Goal: Task Accomplishment & Management: Complete application form

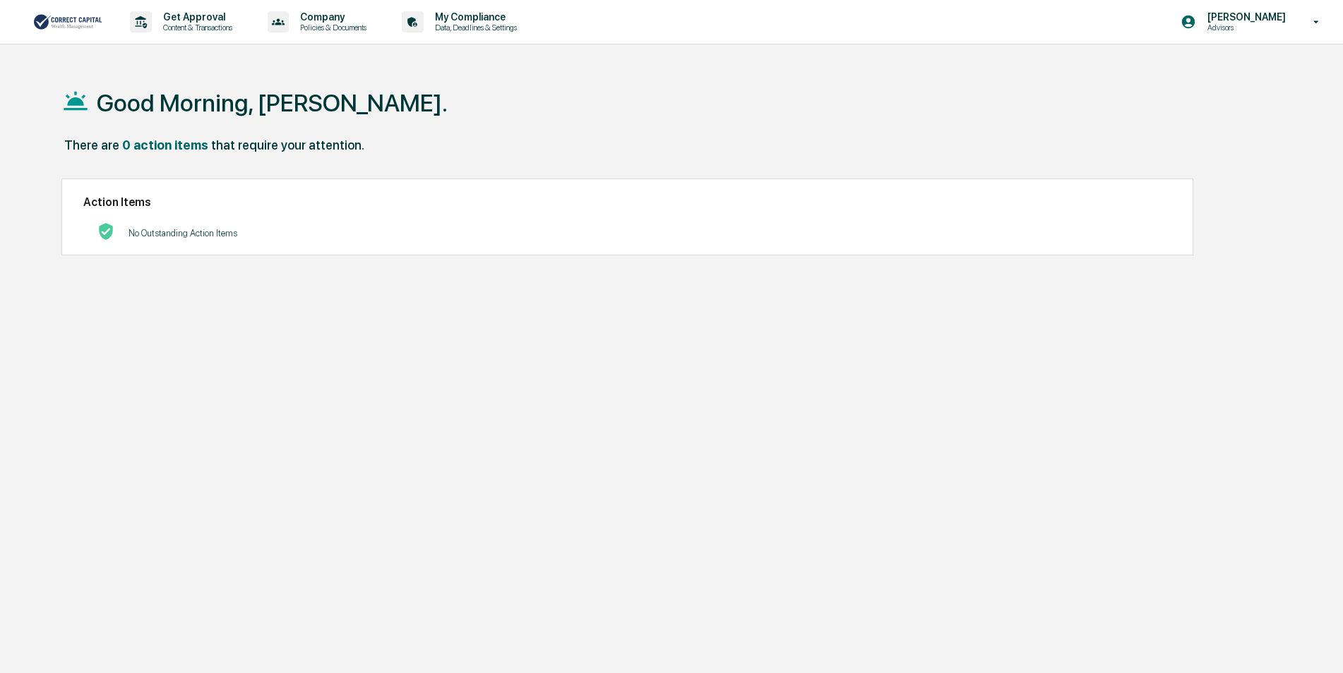
click at [61, 27] on img at bounding box center [68, 22] width 68 height 18
click at [200, 23] on p "Content & Transactions" at bounding box center [196, 28] width 88 height 10
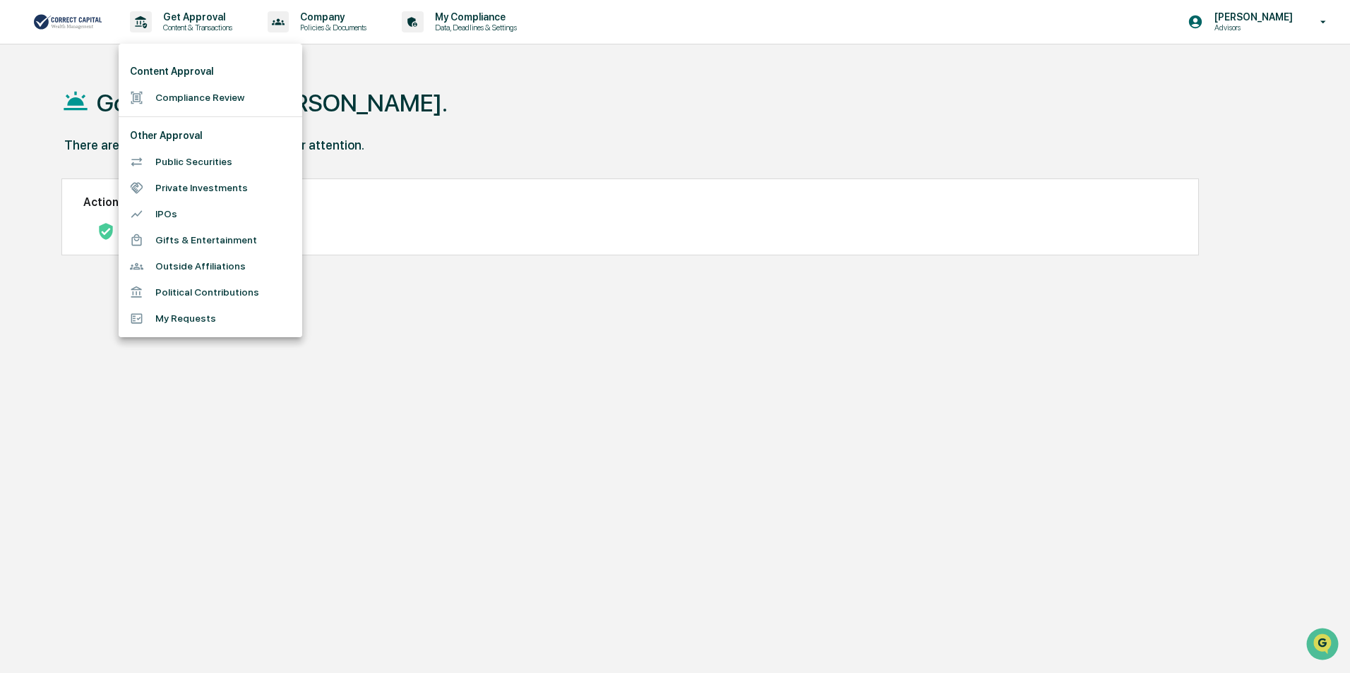
click at [193, 95] on li "Compliance Review" at bounding box center [211, 98] width 184 height 26
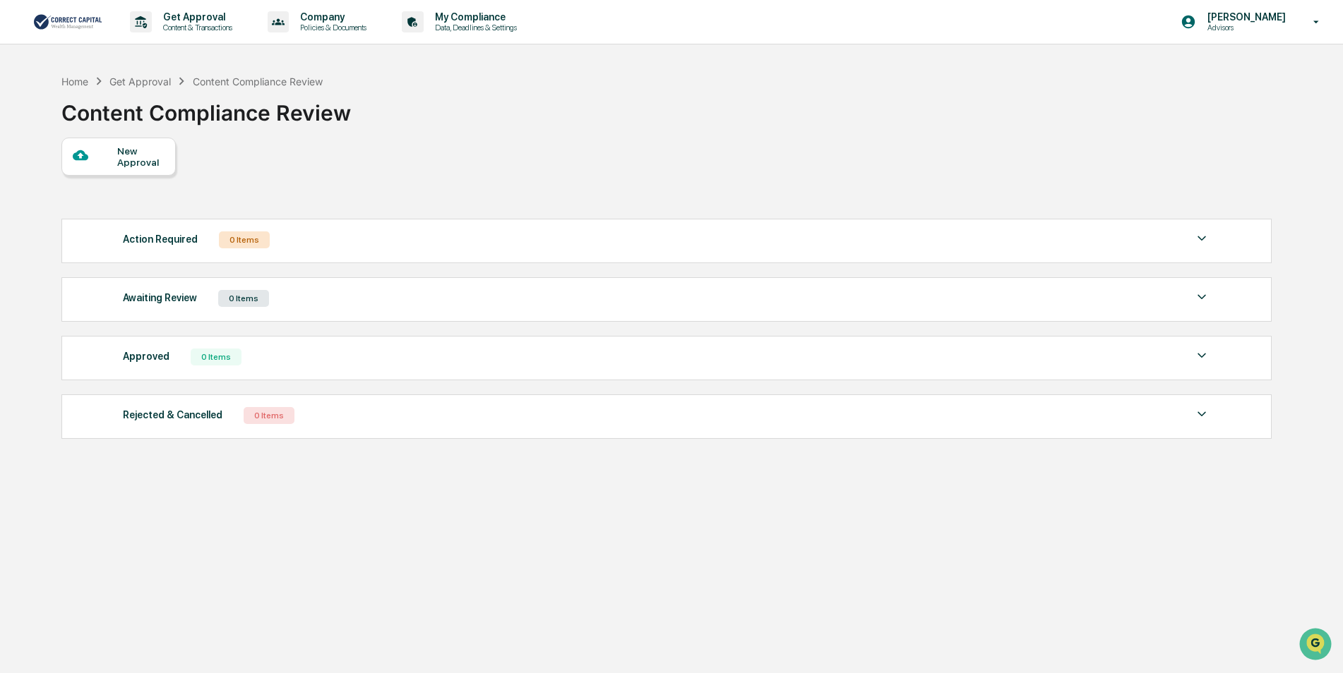
click at [137, 166] on div "New Approval" at bounding box center [140, 156] width 47 height 23
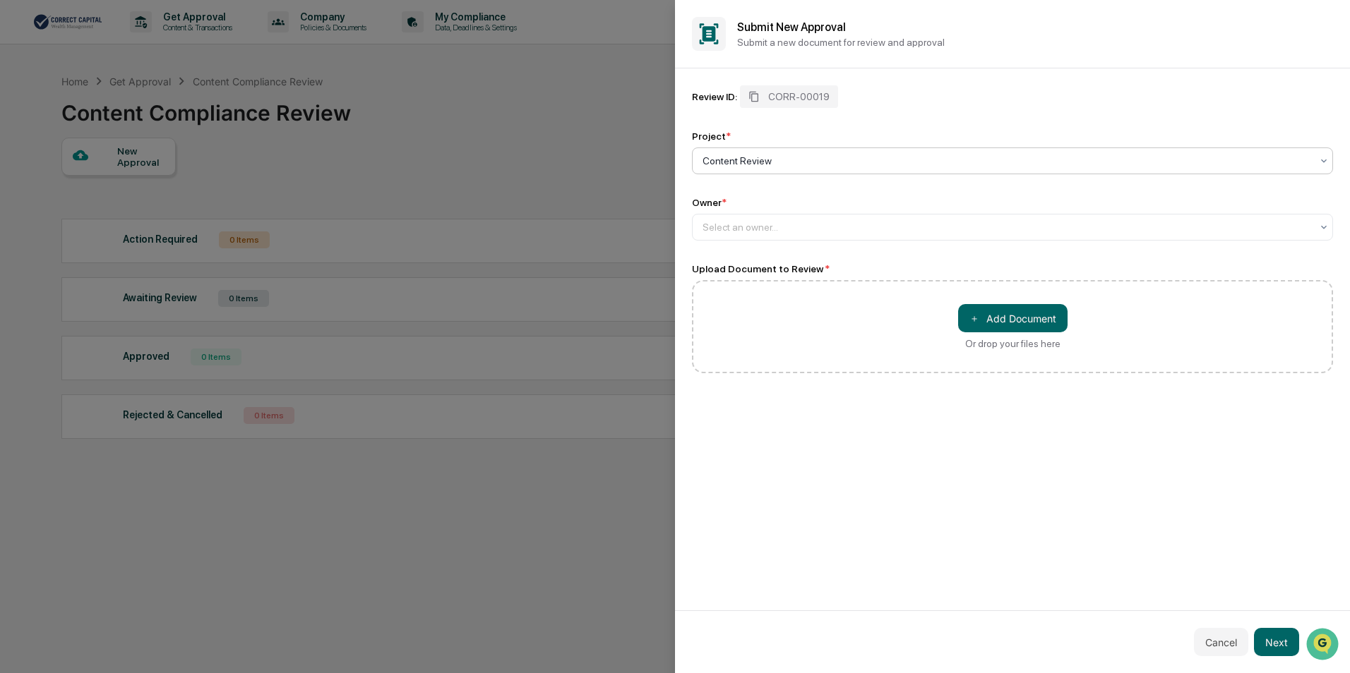
click at [816, 169] on div "Content Review" at bounding box center [1006, 161] width 623 height 20
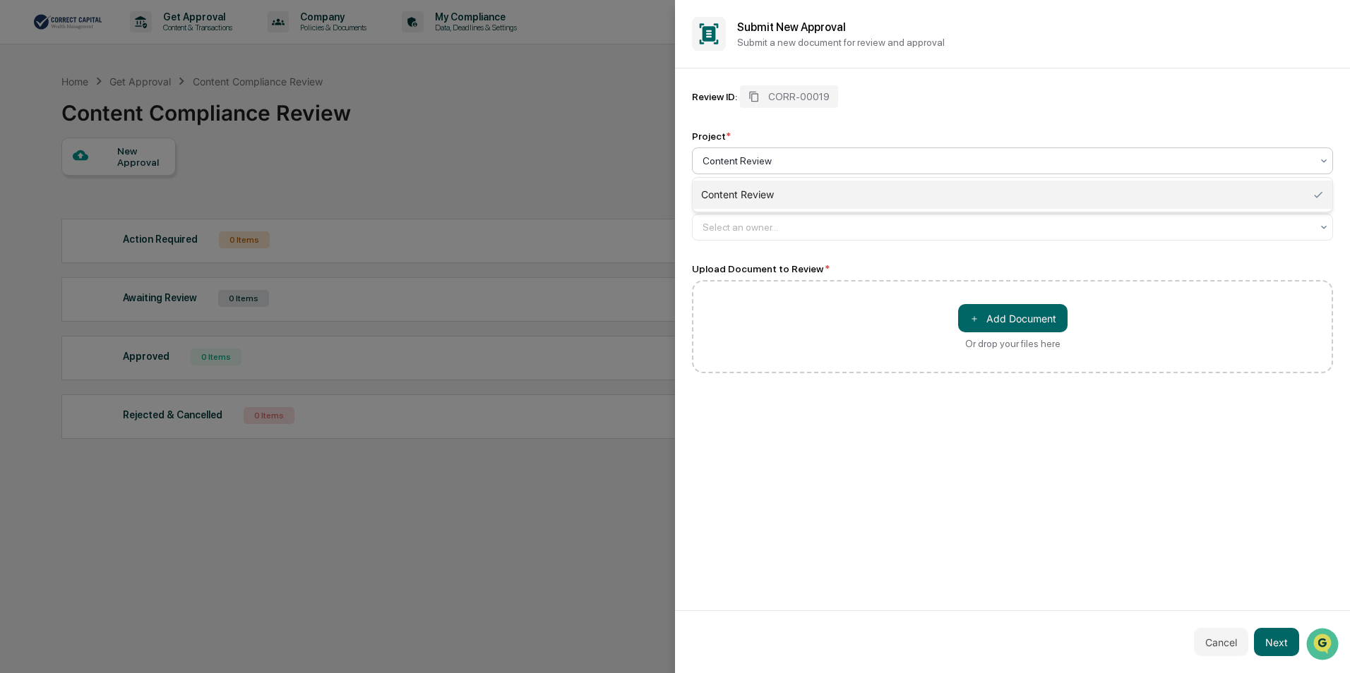
click at [791, 194] on div "Content Review" at bounding box center [1013, 195] width 640 height 28
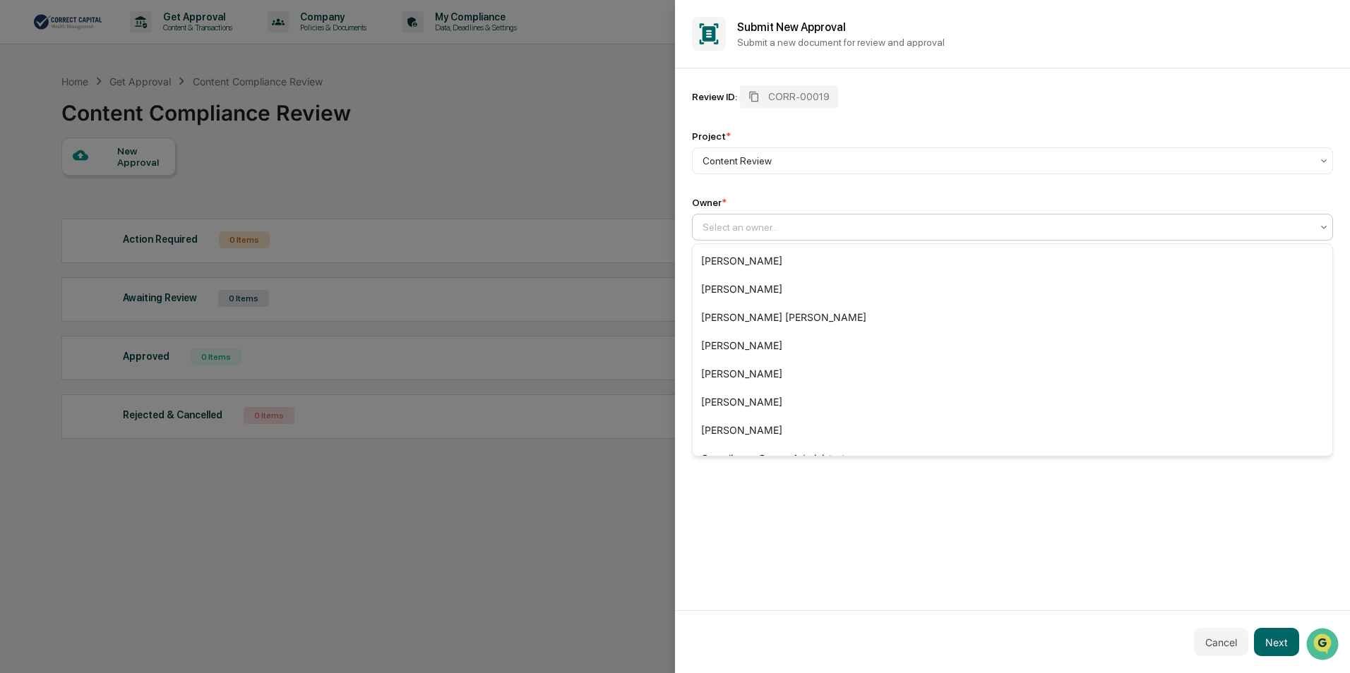
click at [777, 224] on div at bounding box center [1006, 227] width 609 height 14
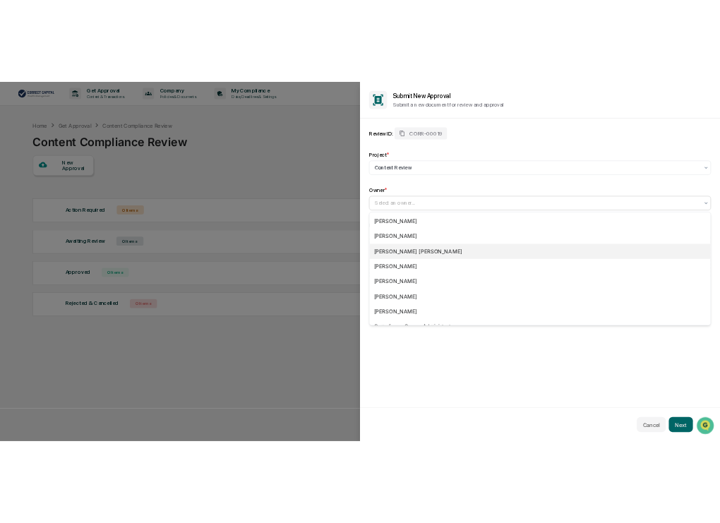
scroll to position [104, 0]
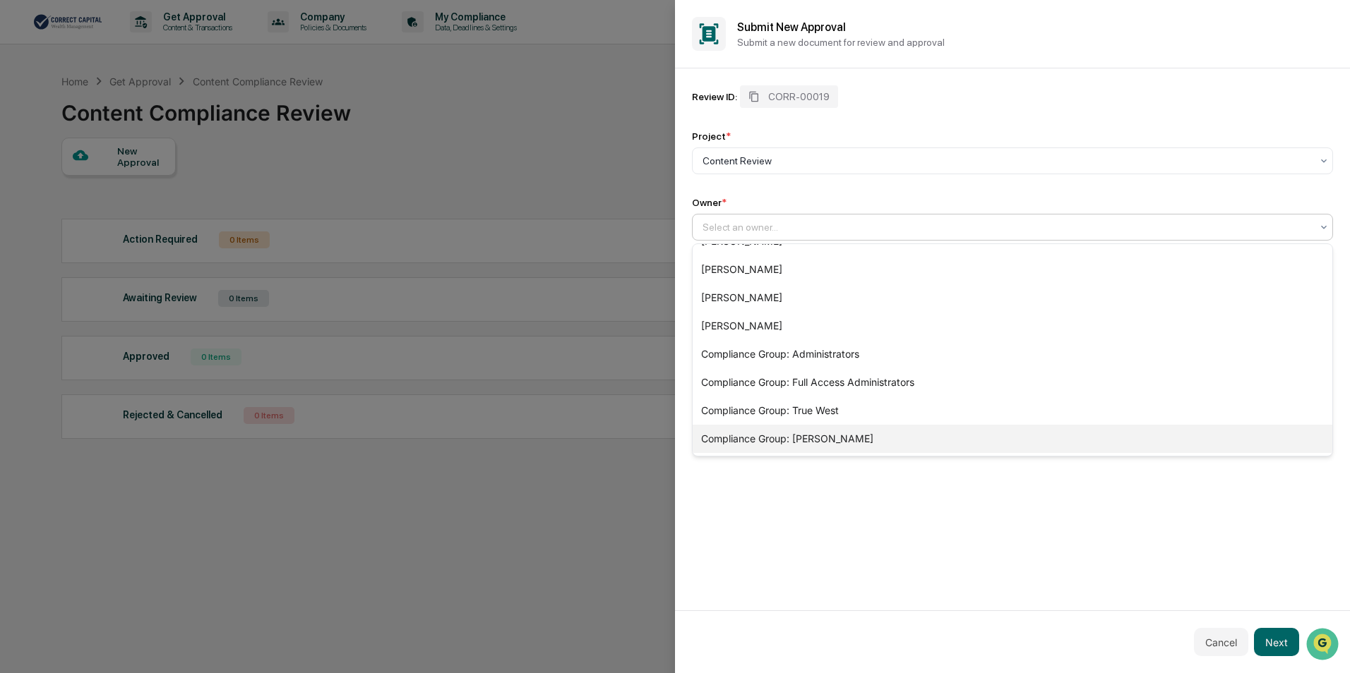
click at [783, 427] on div "Compliance Group: [PERSON_NAME]" at bounding box center [1013, 439] width 640 height 28
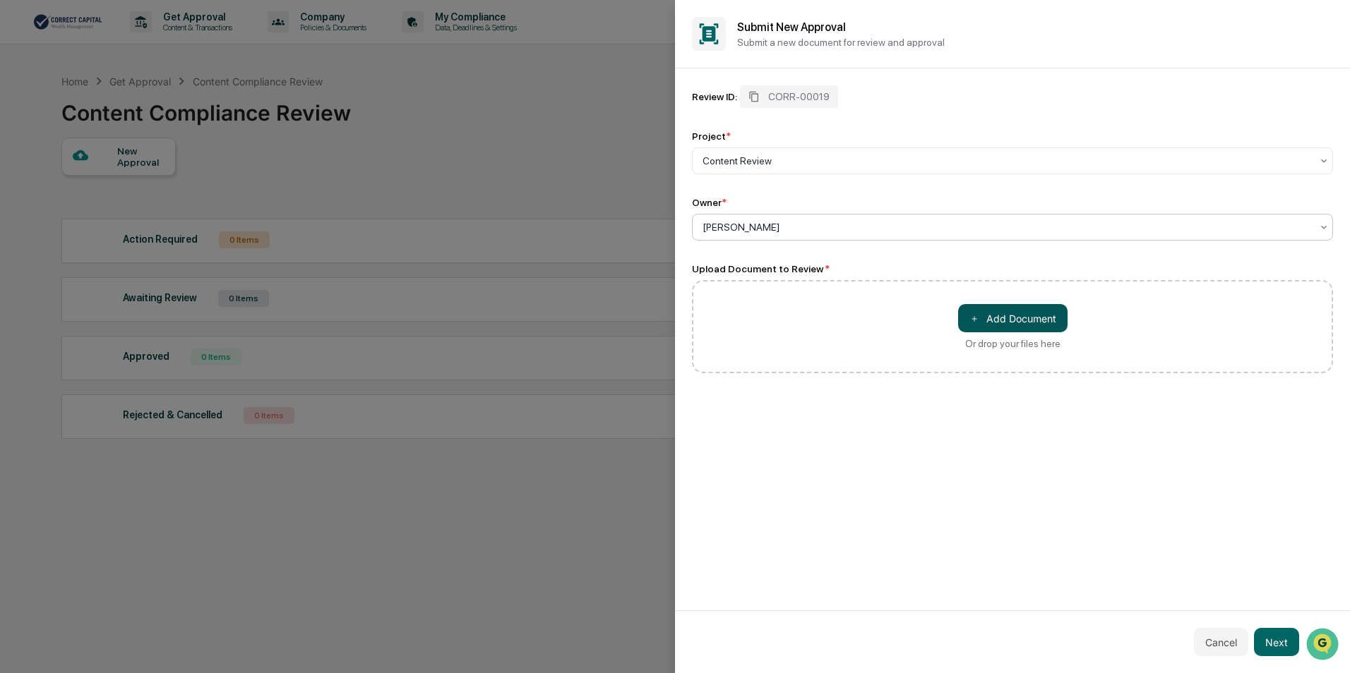
click at [995, 319] on button "＋ Add Document" at bounding box center [1012, 318] width 109 height 28
click at [1284, 632] on button "Next" at bounding box center [1276, 642] width 45 height 28
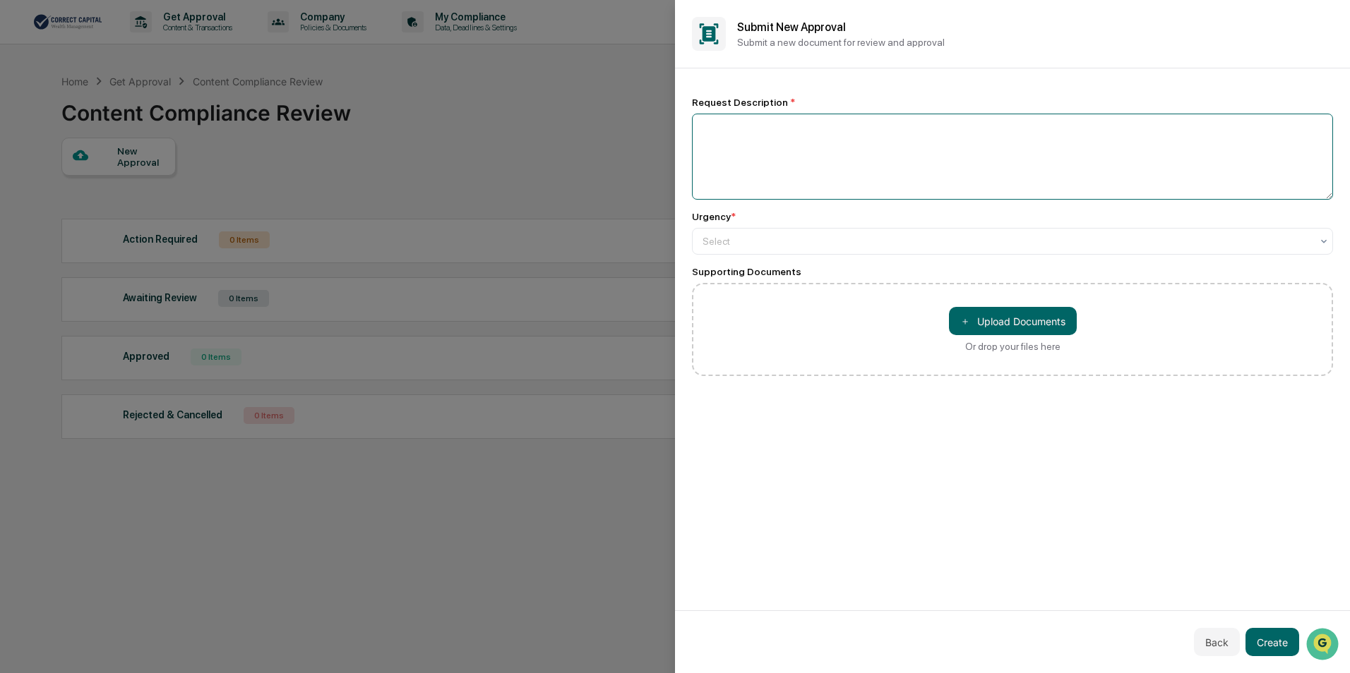
click at [829, 164] on textarea at bounding box center [1012, 157] width 641 height 86
click at [804, 127] on textarea at bounding box center [1012, 157] width 641 height 86
paste textarea "**********"
type textarea "**********"
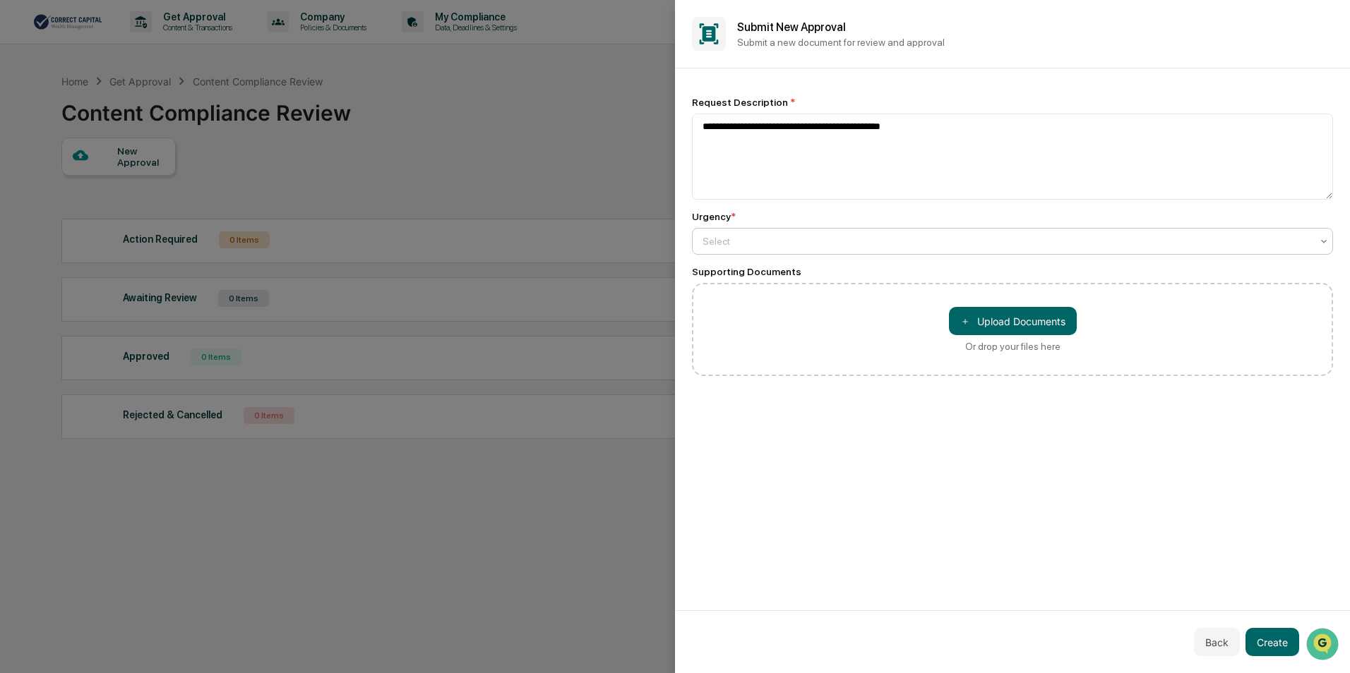
click at [758, 239] on div at bounding box center [1006, 241] width 609 height 14
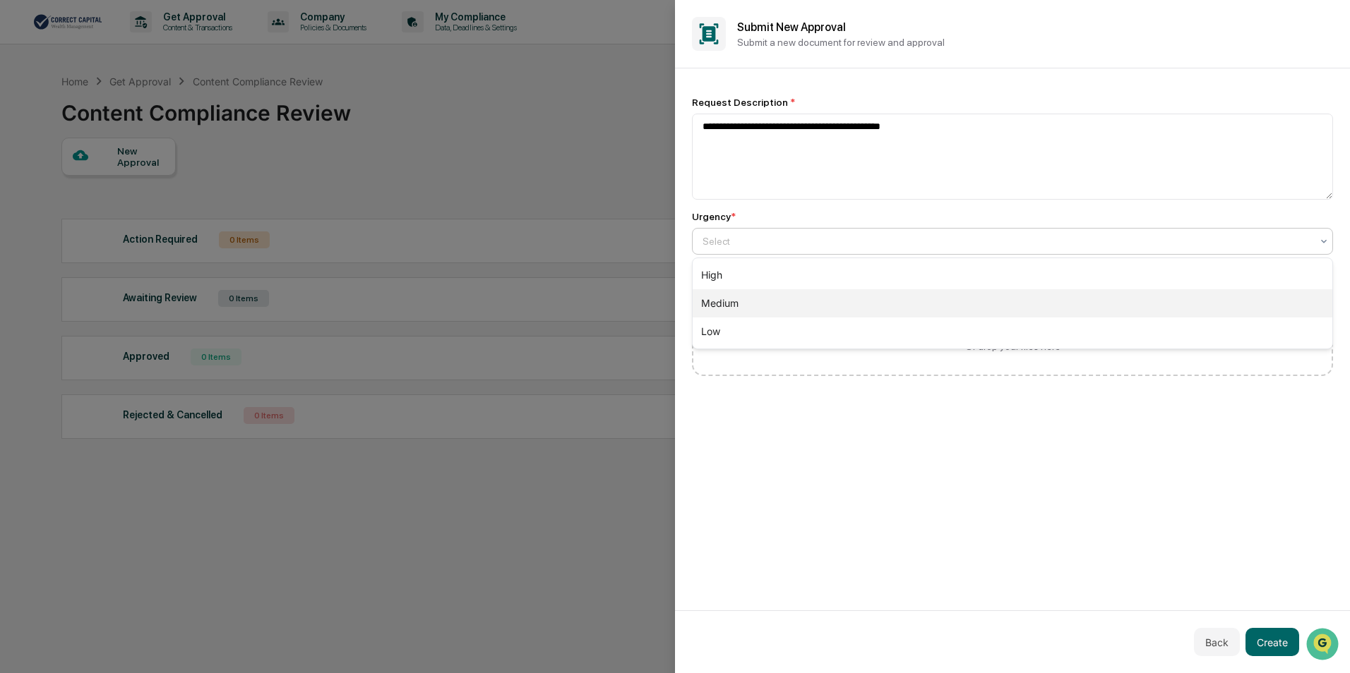
click at [750, 305] on div "Medium" at bounding box center [1013, 303] width 640 height 28
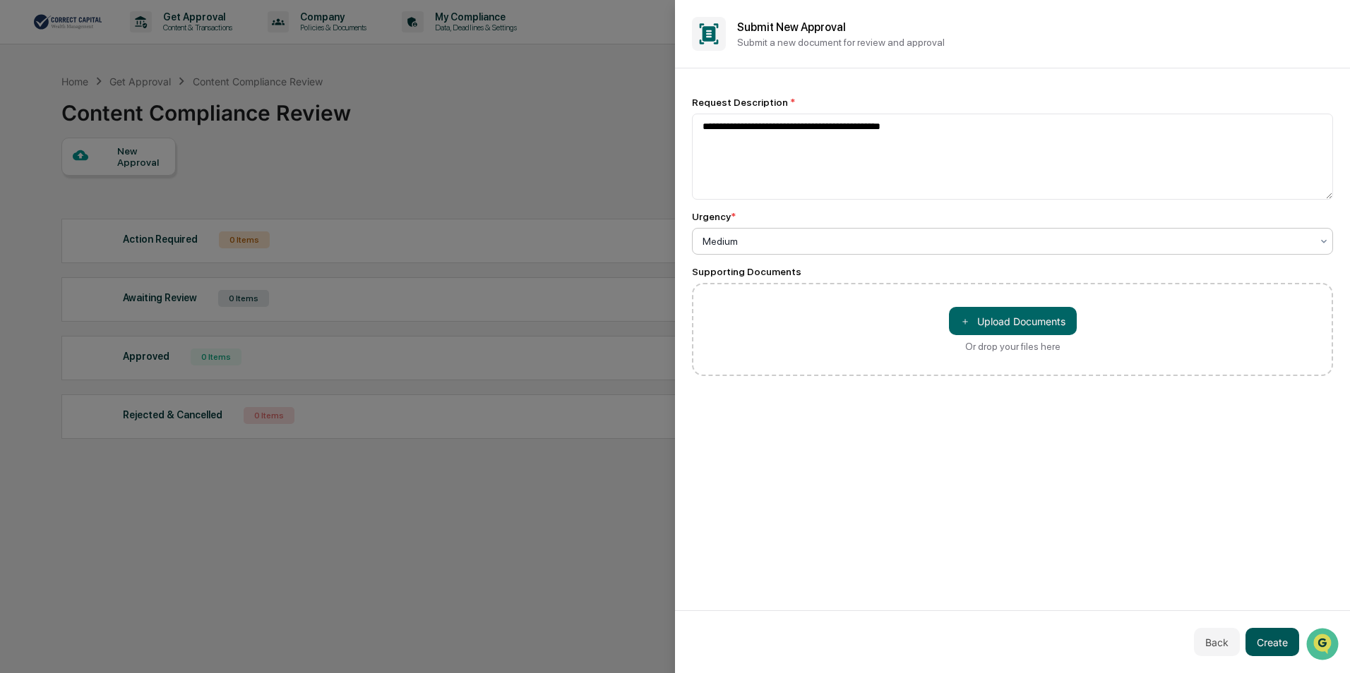
click at [1264, 645] on button "Create" at bounding box center [1272, 642] width 54 height 28
click at [1261, 643] on button "Create" at bounding box center [1272, 642] width 54 height 28
click at [815, 481] on div "**********" at bounding box center [1012, 339] width 675 height 542
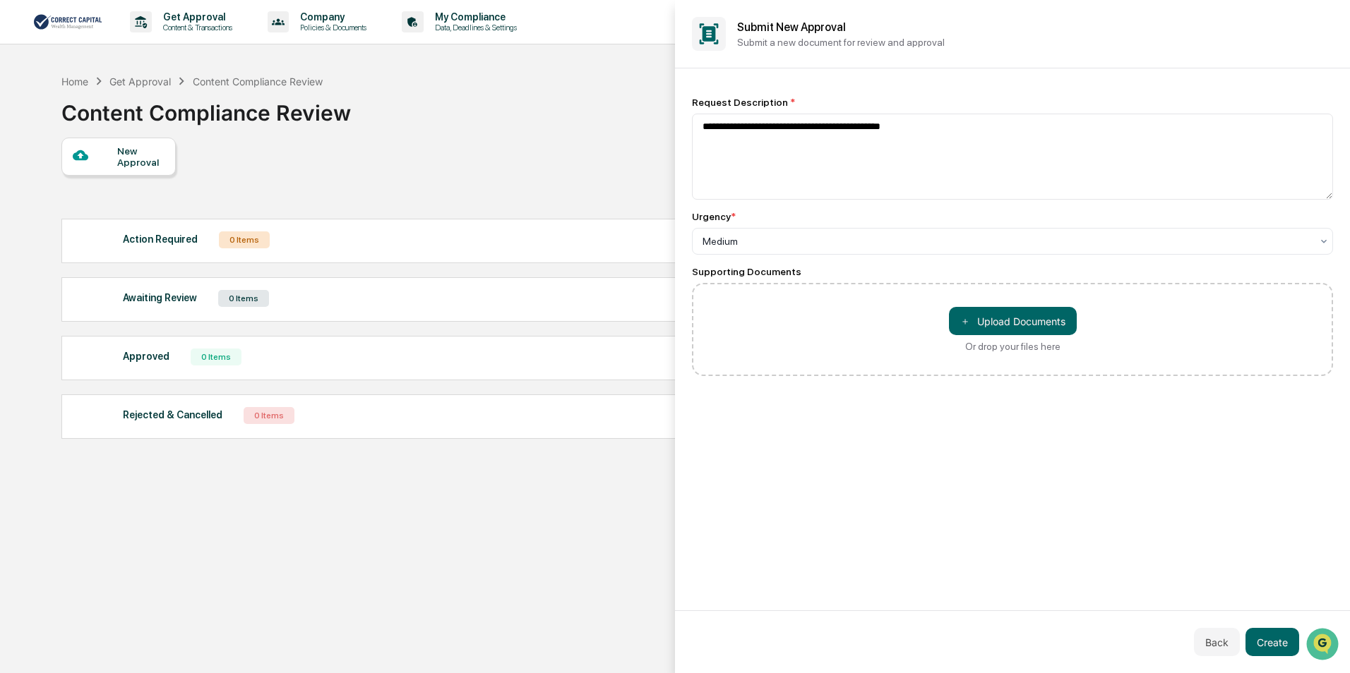
click at [431, 207] on div at bounding box center [675, 336] width 1350 height 673
